Goal: Transaction & Acquisition: Purchase product/service

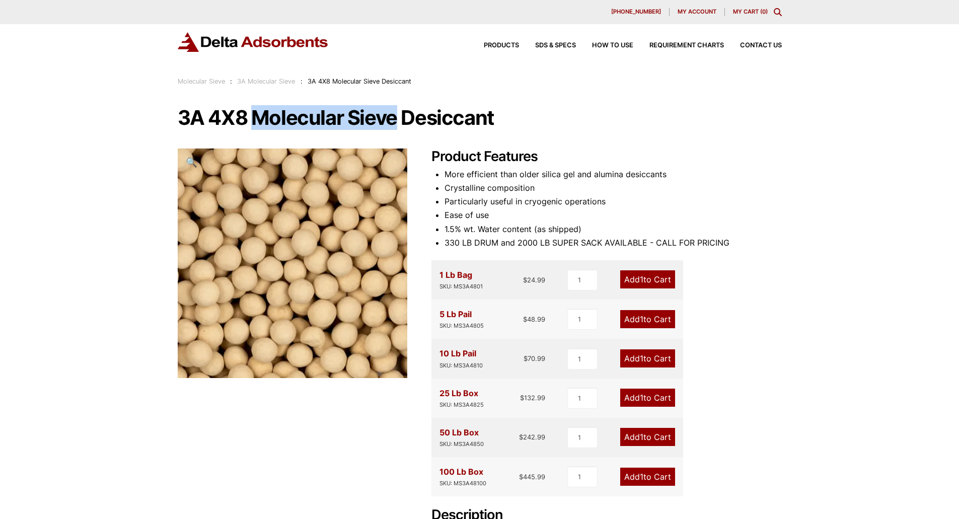
drag, startPoint x: 251, startPoint y: 124, endPoint x: 397, endPoint y: 119, distance: 146.0
click at [397, 119] on h1 "3A 4X8 Molecular Sieve Desiccant" at bounding box center [480, 117] width 604 height 21
click at [392, 125] on h1 "3A 4X8 Molecular Sieve Desiccant" at bounding box center [480, 117] width 604 height 21
drag, startPoint x: 252, startPoint y: 117, endPoint x: 398, endPoint y: 119, distance: 146.0
click at [398, 119] on h1 "3A 4X8 Molecular Sieve Desiccant" at bounding box center [480, 117] width 604 height 21
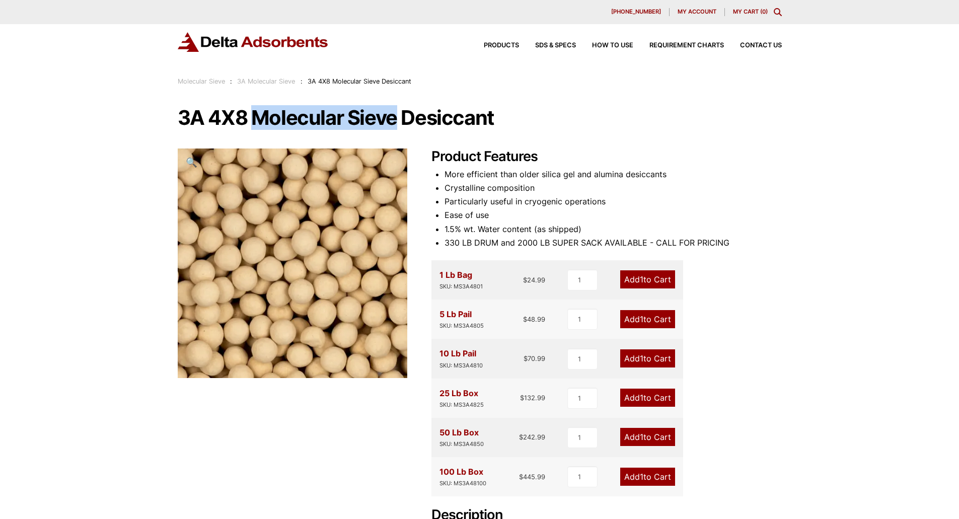
click at [398, 119] on h1 "3A 4X8 Molecular Sieve Desiccant" at bounding box center [480, 117] width 604 height 21
click at [475, 471] on div "100 Lb Box SKU: MS3A48100" at bounding box center [462, 476] width 47 height 23
click at [498, 470] on div "100 Lb Box SKU: MS3A48100 $ 445.99" at bounding box center [492, 476] width 106 height 23
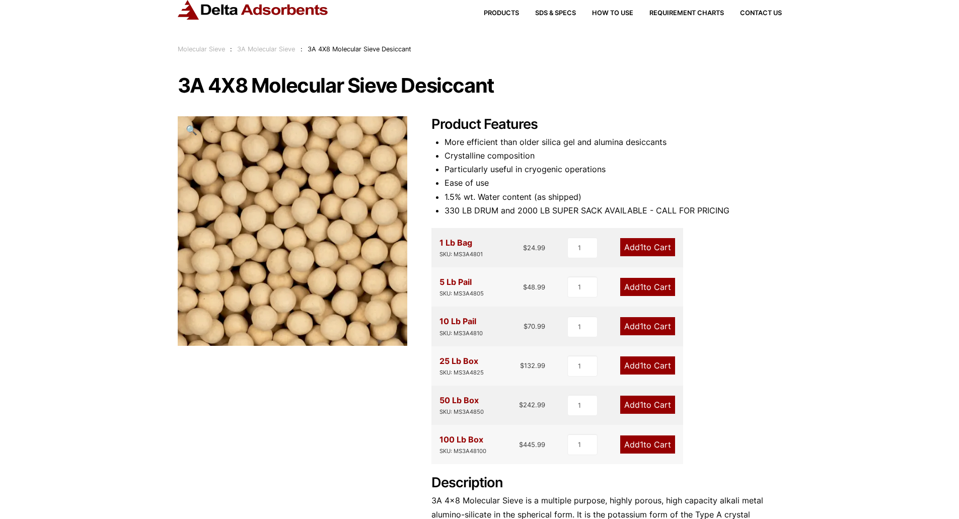
scroll to position [50, 0]
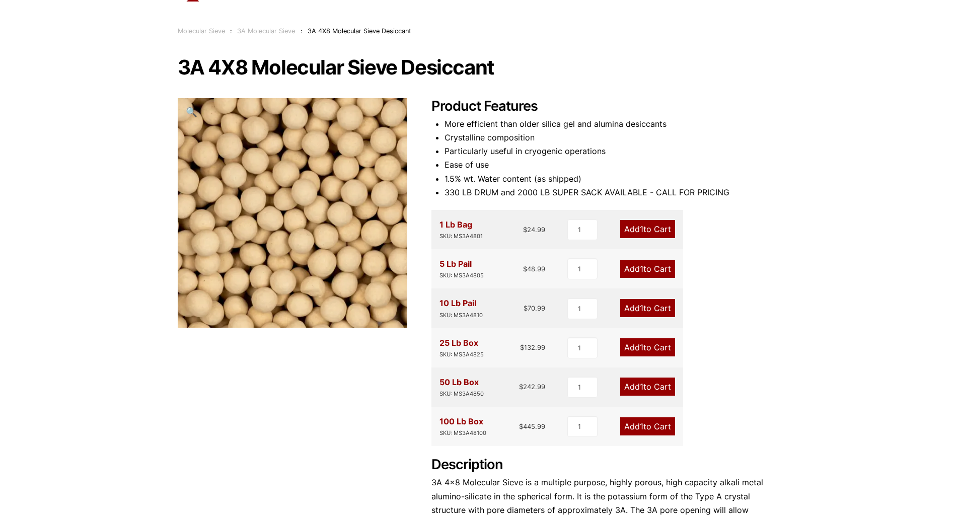
click at [544, 427] on bdi "$ 445.99" at bounding box center [532, 426] width 26 height 8
click at [533, 428] on bdi "$ 445.99" at bounding box center [532, 426] width 26 height 8
